Goal: Use online tool/utility: Utilize a website feature to perform a specific function

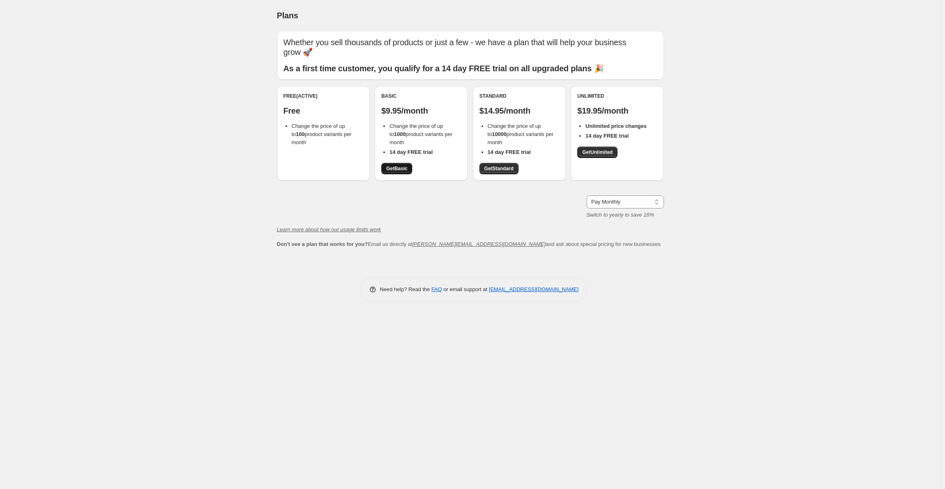
click at [392, 168] on span "Get Basic" at bounding box center [396, 168] width 21 height 7
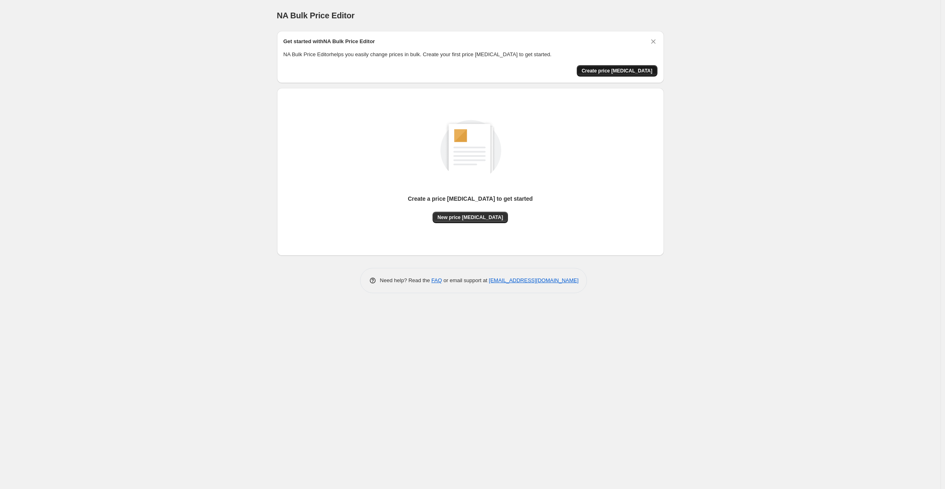
click at [629, 68] on span "Create price [MEDICAL_DATA]" at bounding box center [616, 71] width 71 height 7
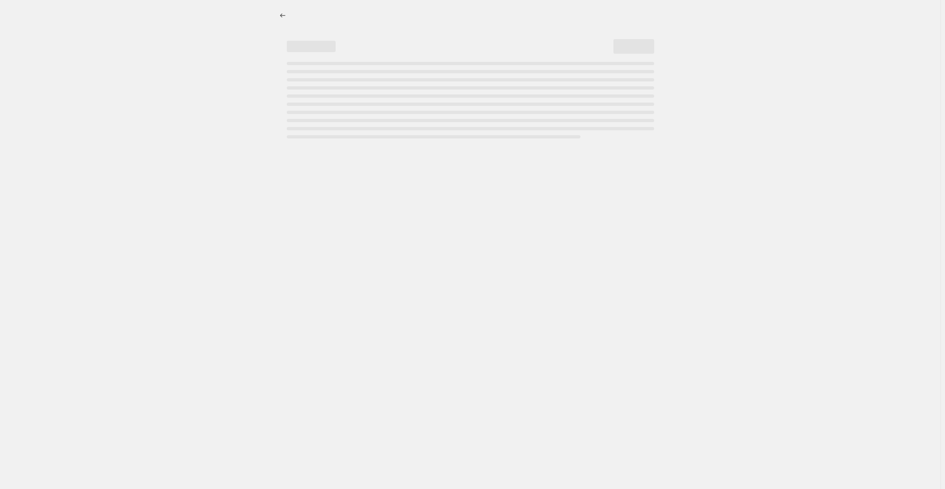
select select "percentage"
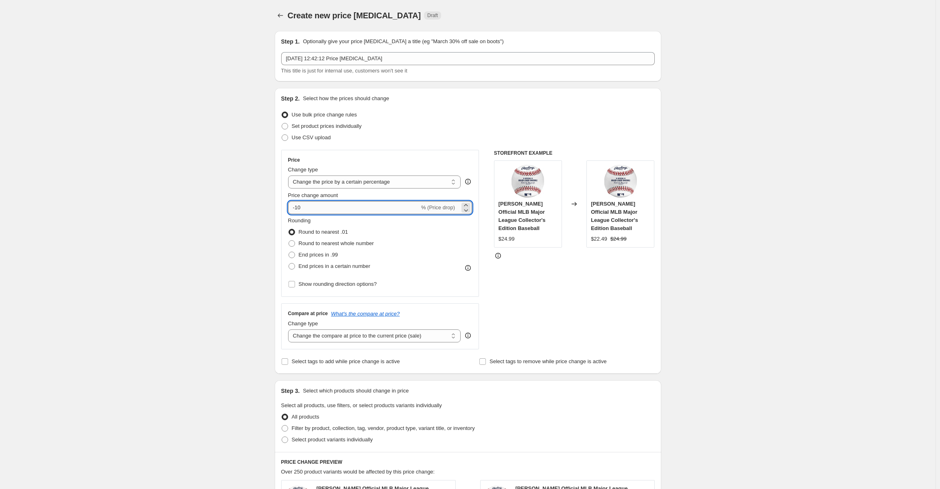
drag, startPoint x: 312, startPoint y: 207, endPoint x: 297, endPoint y: 207, distance: 15.1
click at [297, 207] on input "-10" at bounding box center [354, 207] width 132 height 13
type input "-85"
click at [695, 250] on div "Create new price [MEDICAL_DATA]. This page is ready Create new price [MEDICAL_D…" at bounding box center [468, 409] width 936 height 819
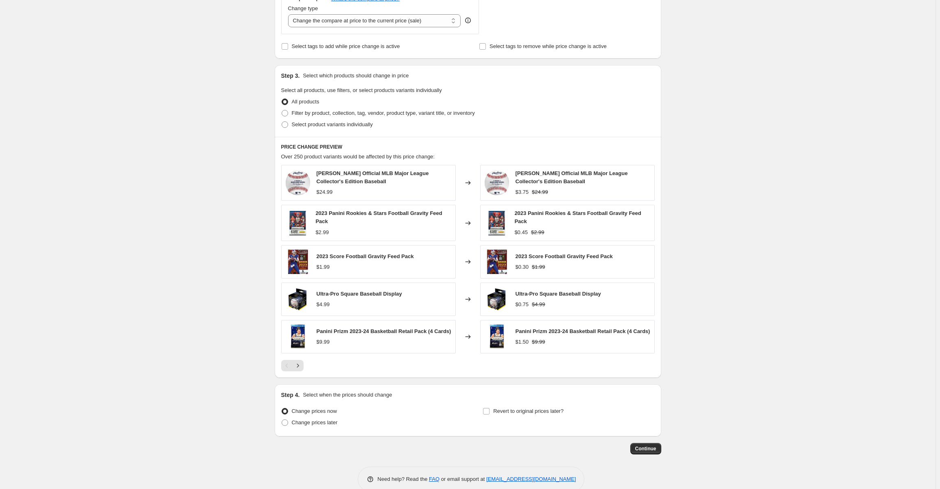
scroll to position [328, 0]
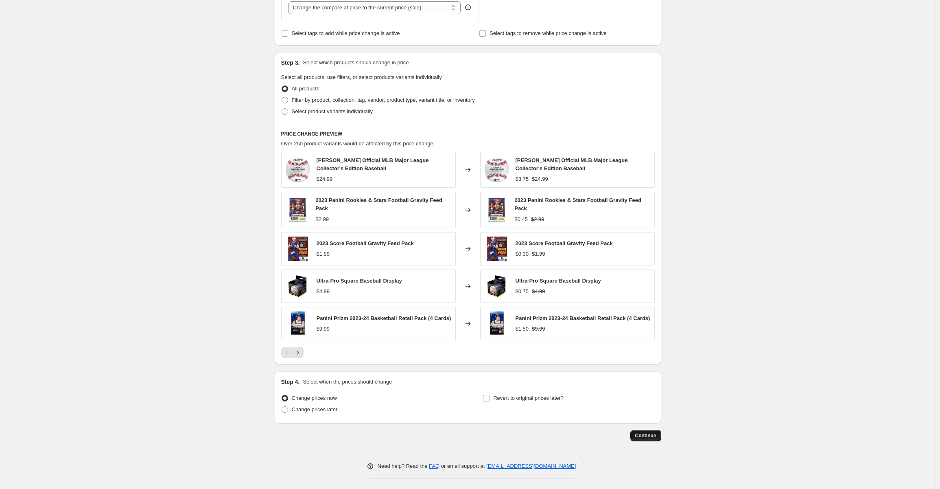
click at [653, 433] on span "Continue" at bounding box center [646, 435] width 21 height 7
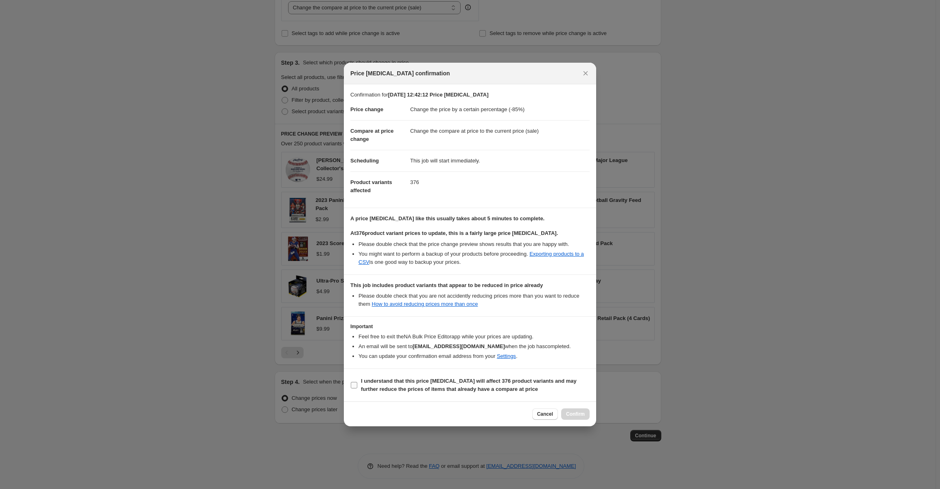
click at [353, 385] on input "I understand that this price [MEDICAL_DATA] will affect 376 product variants an…" at bounding box center [354, 385] width 7 height 7
checkbox input "true"
click at [578, 414] on span "Confirm" at bounding box center [575, 414] width 19 height 7
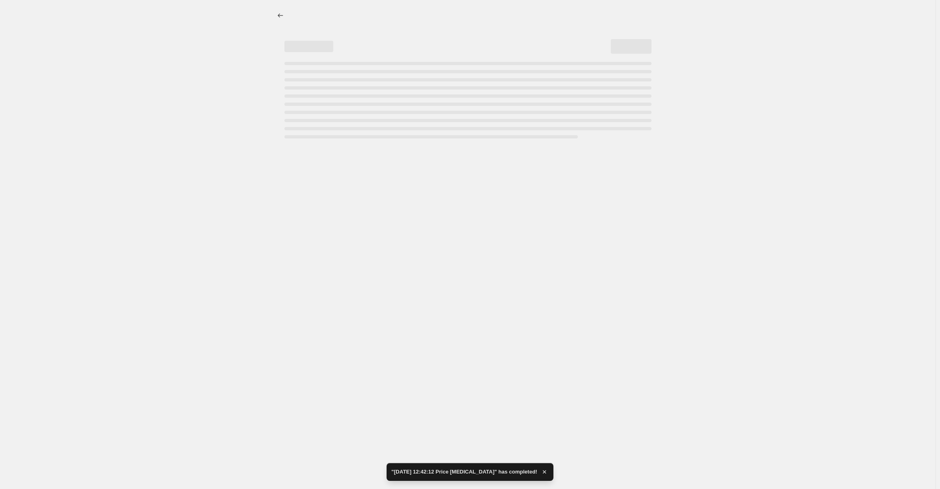
select select "percentage"
